Goal: Information Seeking & Learning: Learn about a topic

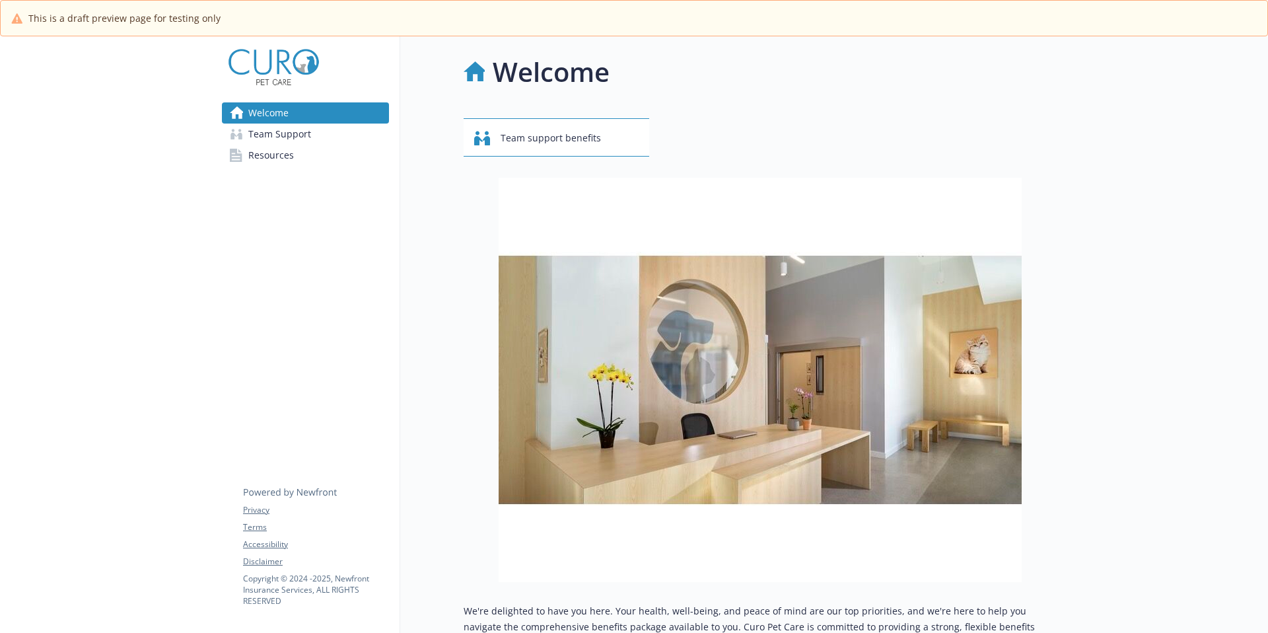
click at [302, 141] on span "Team Support" at bounding box center [279, 133] width 63 height 21
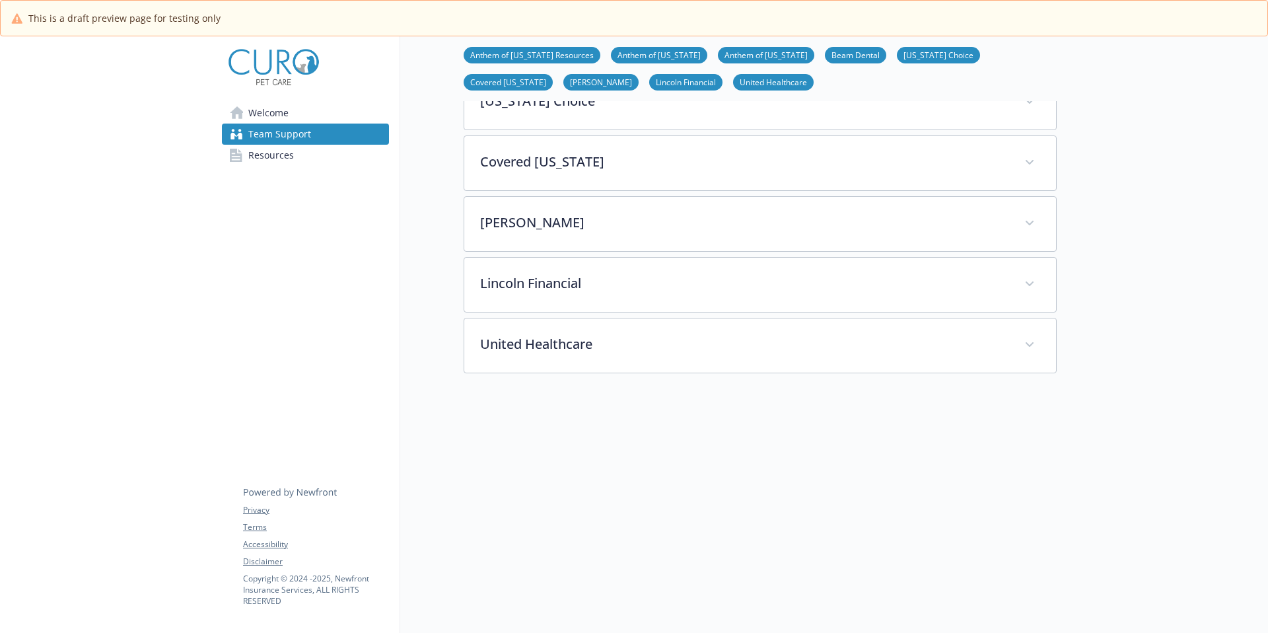
scroll to position [486, 0]
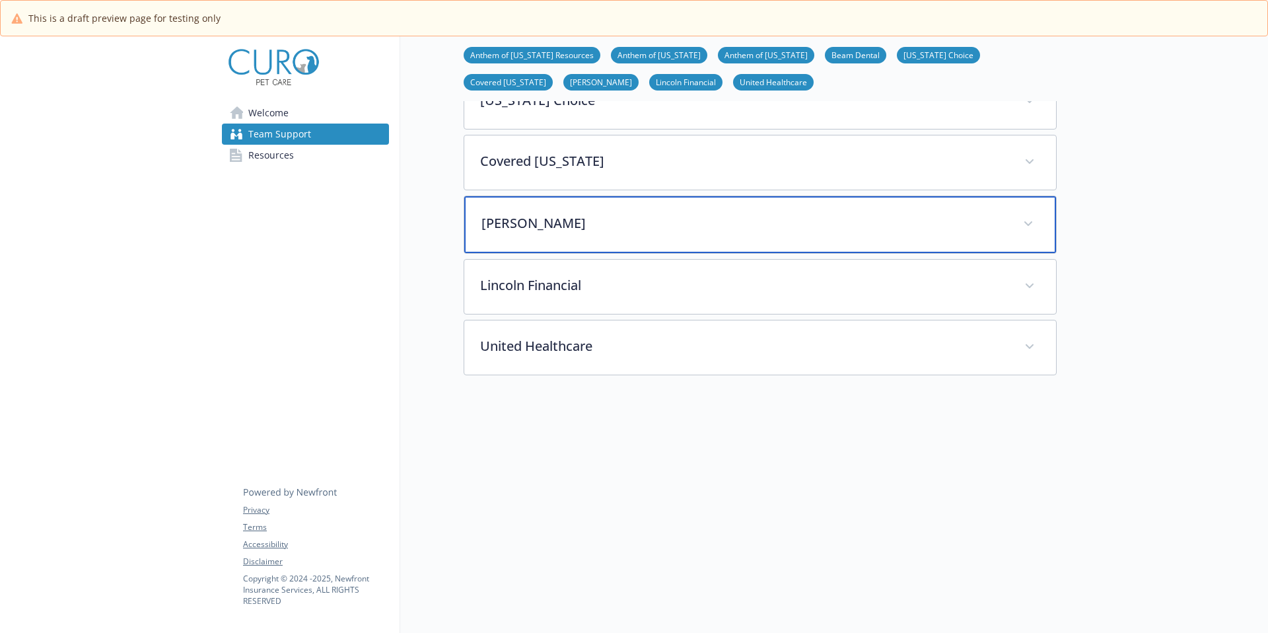
click at [567, 210] on div "[PERSON_NAME]" at bounding box center [760, 224] width 592 height 57
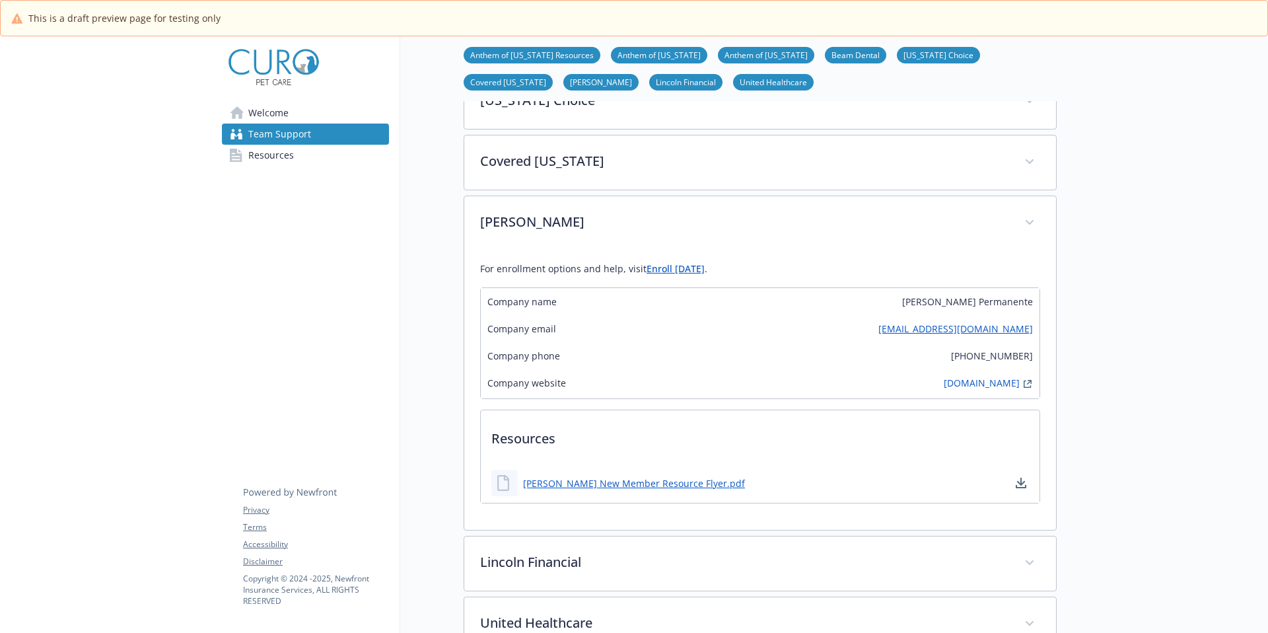
click at [278, 149] on span "Resources" at bounding box center [271, 155] width 46 height 21
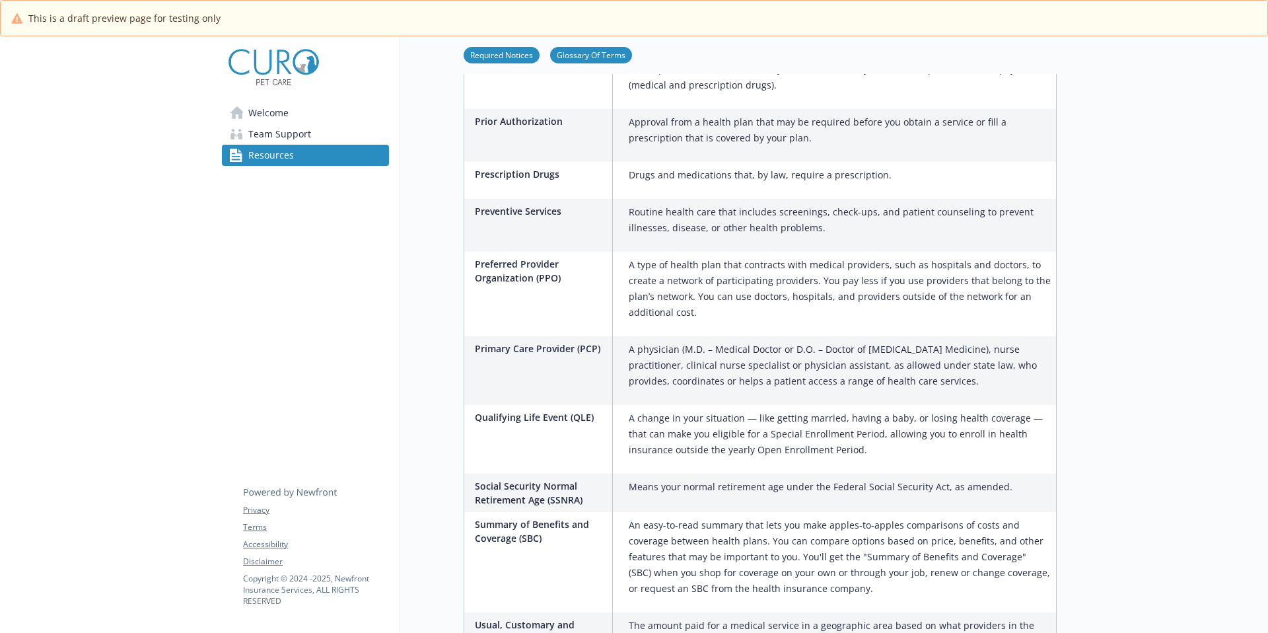
scroll to position [1910, 0]
click at [763, 403] on div "A change in your situation — like getting married, having a baby, or losing hea…" at bounding box center [839, 437] width 432 height 69
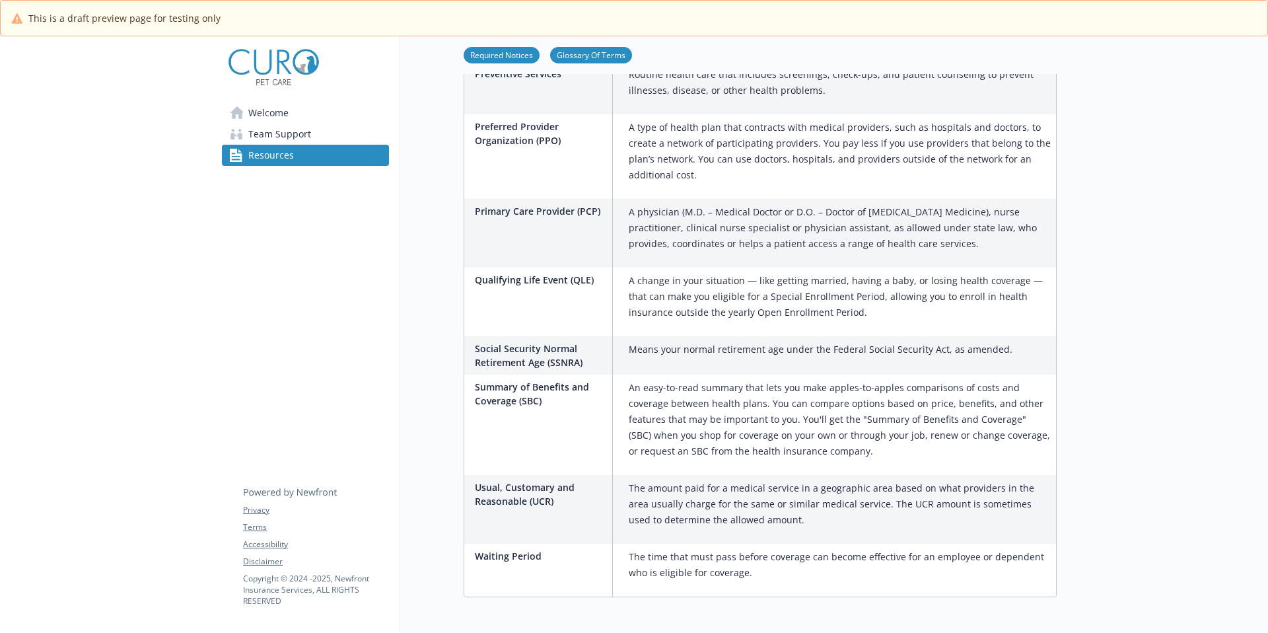
scroll to position [2073, 0]
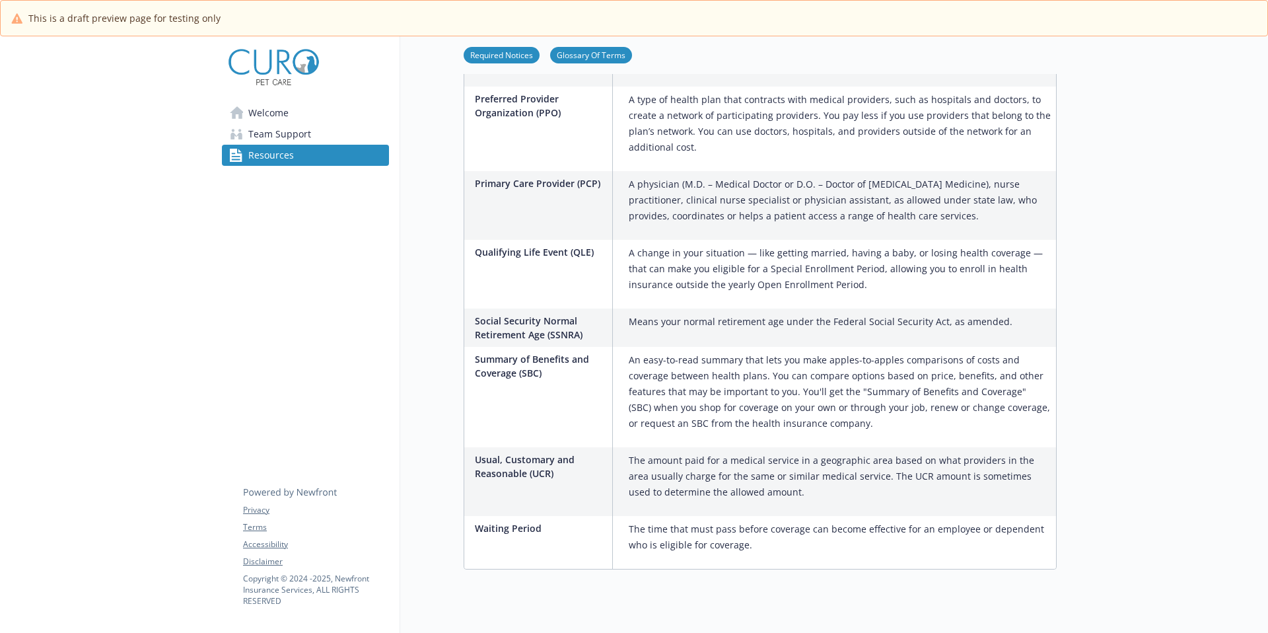
click at [277, 114] on span "Welcome" at bounding box center [268, 112] width 40 height 21
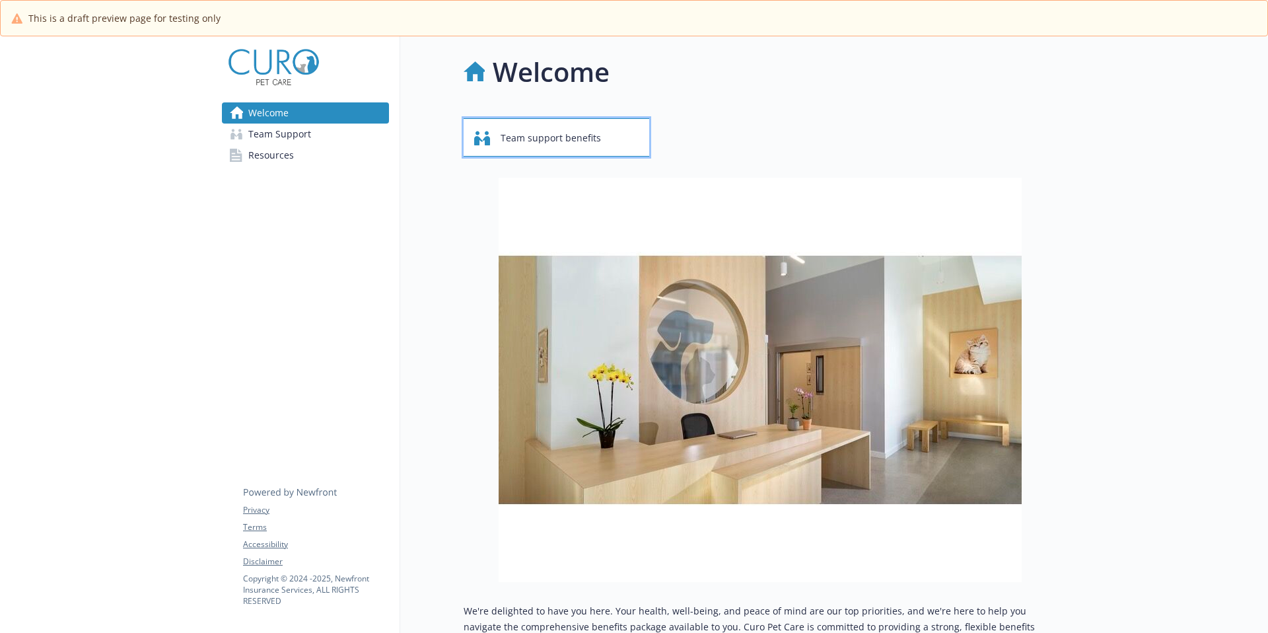
click at [571, 141] on span "Team support benefits" at bounding box center [551, 137] width 100 height 25
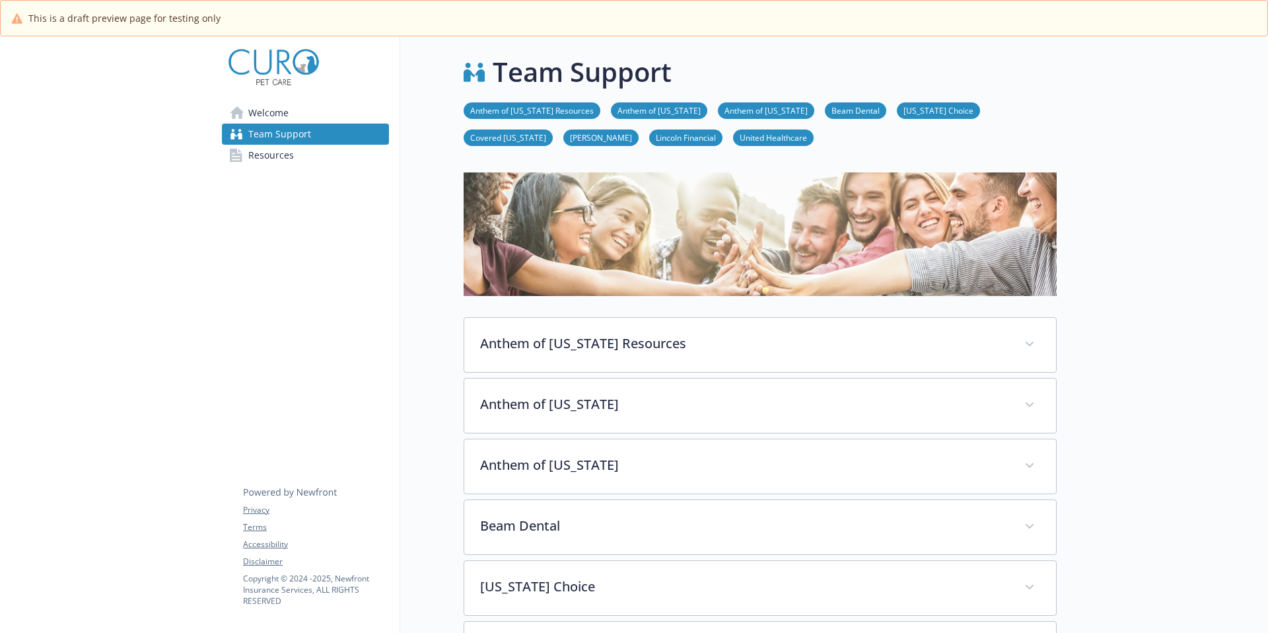
click at [291, 158] on span "Resources" at bounding box center [271, 155] width 46 height 21
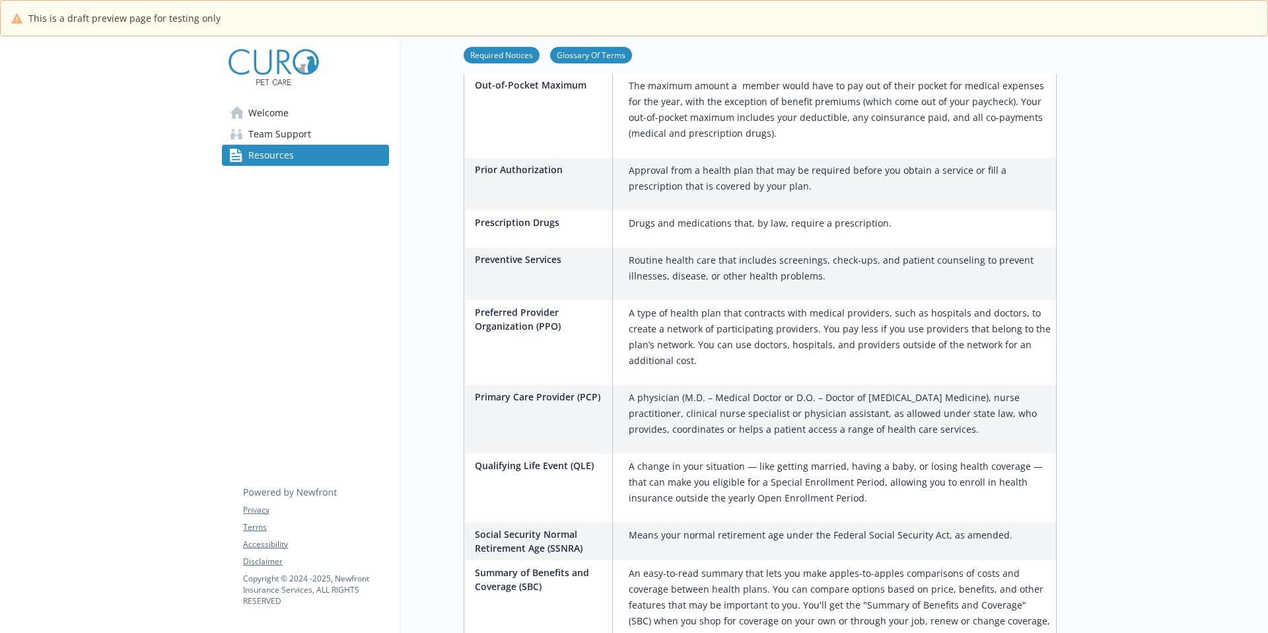
scroll to position [1867, 0]
